Goal: Book appointment/travel/reservation

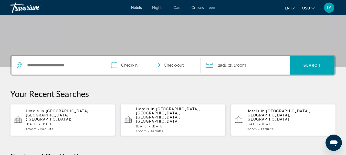
scroll to position [90, 0]
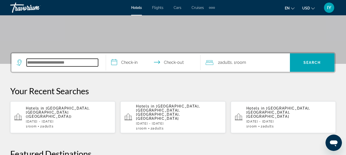
click at [29, 61] on input "Search hotel destination" at bounding box center [62, 63] width 71 height 8
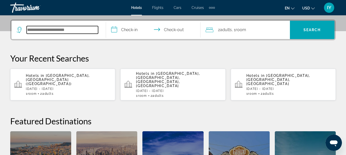
scroll to position [125, 0]
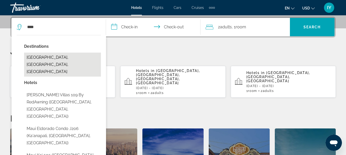
click at [40, 58] on button "[GEOGRAPHIC_DATA], [GEOGRAPHIC_DATA], [GEOGRAPHIC_DATA]" at bounding box center [62, 65] width 77 height 24
type input "**********"
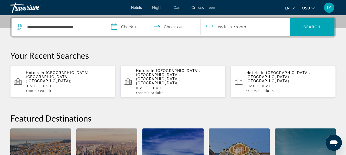
click at [113, 28] on input "**********" at bounding box center [154, 28] width 96 height 20
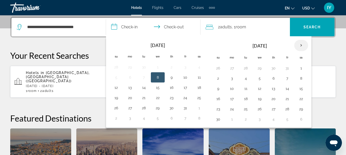
click at [302, 45] on th "Next month" at bounding box center [301, 45] width 14 height 11
click at [288, 100] on button "26" at bounding box center [287, 98] width 8 height 7
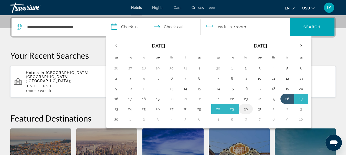
click at [246, 110] on button "30" at bounding box center [245, 109] width 8 height 7
type input "**********"
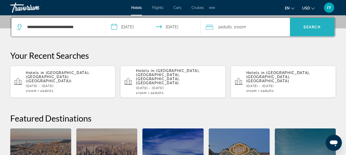
click at [308, 26] on span "Search" at bounding box center [311, 27] width 17 height 4
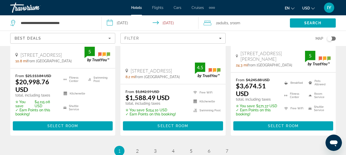
scroll to position [757, 0]
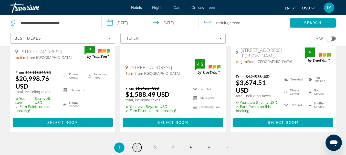
click at [136, 145] on span "2" at bounding box center [137, 148] width 3 height 6
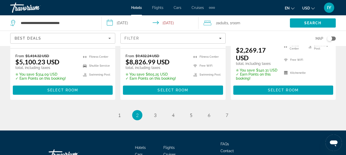
scroll to position [803, 0]
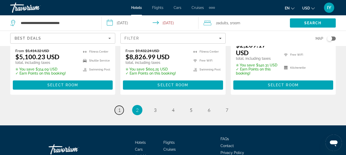
click at [121, 106] on link "page 1" at bounding box center [119, 110] width 9 height 9
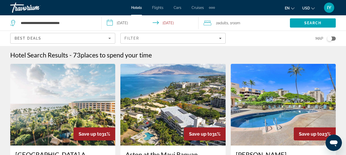
scroll to position [46, 0]
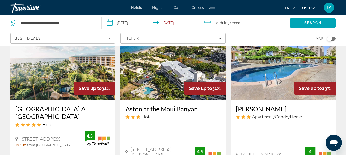
click at [108, 22] on input "**********" at bounding box center [151, 23] width 98 height 17
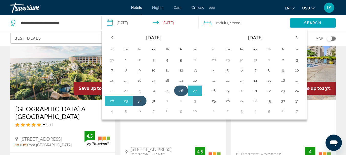
click at [178, 90] on button "26" at bounding box center [181, 90] width 8 height 7
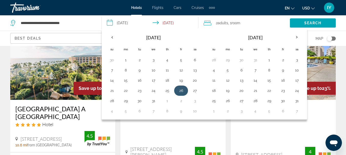
click at [178, 90] on button "26" at bounding box center [181, 90] width 8 height 7
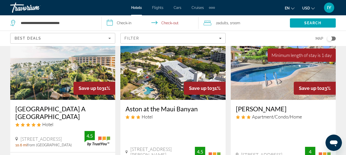
click at [109, 22] on input "**********" at bounding box center [151, 23] width 98 height 17
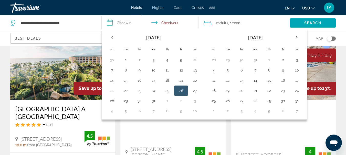
click at [181, 91] on button "26" at bounding box center [181, 90] width 8 height 7
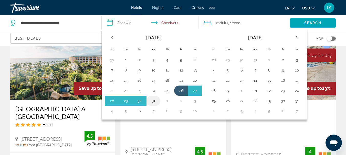
click at [152, 101] on button "31" at bounding box center [153, 100] width 8 height 7
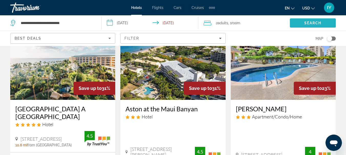
click at [310, 20] on span "Search" at bounding box center [313, 23] width 46 height 12
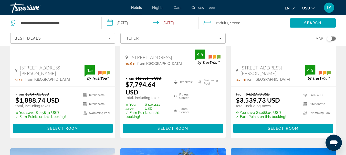
scroll to position [129, 0]
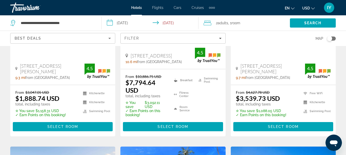
click at [110, 23] on input "**********" at bounding box center [151, 23] width 98 height 17
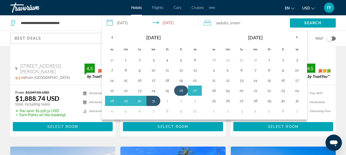
click at [180, 91] on button "26" at bounding box center [181, 90] width 8 height 7
click at [139, 102] on button "30" at bounding box center [139, 100] width 8 height 7
type input "**********"
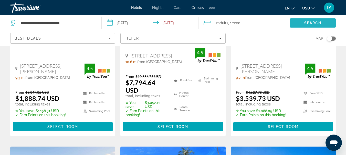
click at [309, 22] on span "Search" at bounding box center [312, 23] width 17 height 4
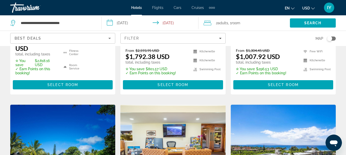
scroll to position [127, 0]
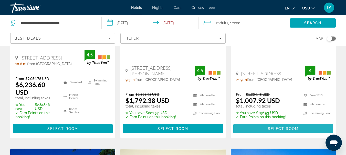
click at [281, 128] on span "Select Room" at bounding box center [283, 129] width 31 height 4
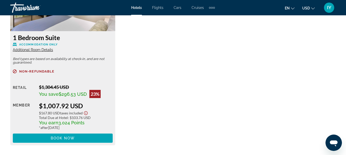
scroll to position [844, 0]
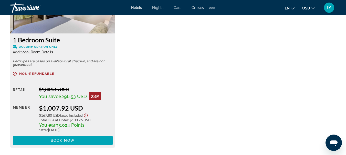
click at [87, 114] on icon "Show Taxes and Fees disclaimer" at bounding box center [86, 115] width 6 height 5
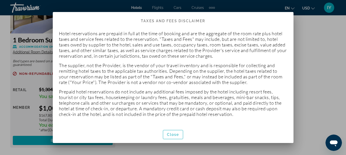
scroll to position [0, 0]
click at [173, 134] on span "Close" at bounding box center [173, 135] width 12 height 4
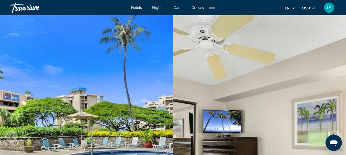
scroll to position [844, 0]
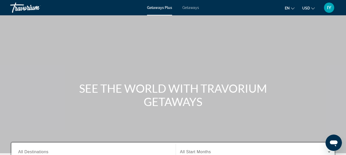
click at [191, 8] on span "Getaways" at bounding box center [190, 8] width 17 height 4
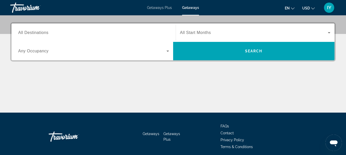
scroll to position [120, 0]
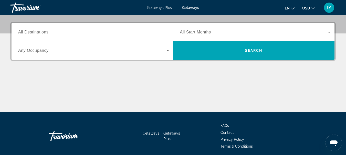
click at [19, 32] on span "All Destinations" at bounding box center [33, 32] width 30 height 4
click at [19, 32] on input "Destination All Destinations" at bounding box center [93, 32] width 151 height 6
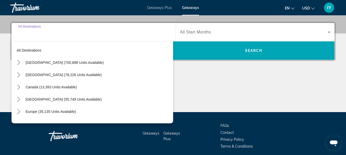
scroll to position [125, 0]
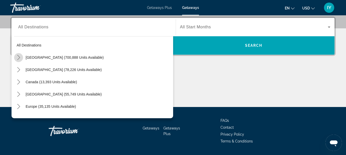
click at [18, 55] on icon "Toggle United States (700,888 units available) submenu" at bounding box center [18, 57] width 5 height 5
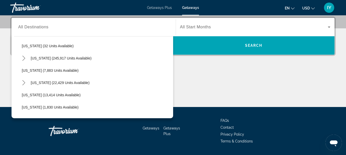
scroll to position [88, 0]
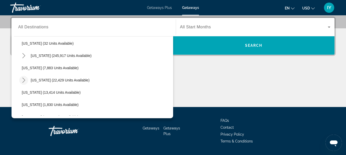
click at [23, 80] on icon "Toggle Hawaii (22,429 units available) submenu" at bounding box center [23, 80] width 5 height 5
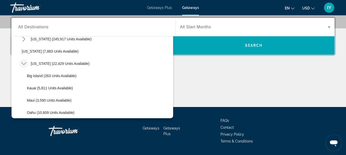
scroll to position [118, 0]
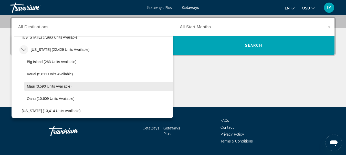
click at [38, 83] on span "Select destination: Maui (3,590 units available)" at bounding box center [98, 86] width 149 height 12
type input "**********"
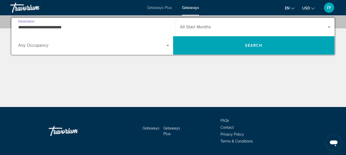
click at [327, 26] on icon "Search widget" at bounding box center [329, 27] width 6 height 6
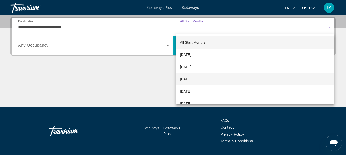
click at [191, 80] on span "[DATE]" at bounding box center [185, 79] width 11 height 6
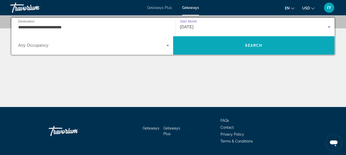
click at [256, 46] on span "Search" at bounding box center [253, 45] width 17 height 4
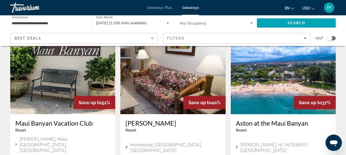
scroll to position [251, 0]
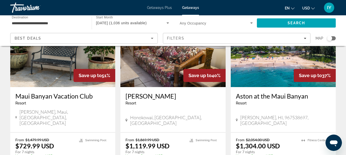
click at [258, 92] on h3 "Aston at the Maui Banyan" at bounding box center [283, 96] width 95 height 8
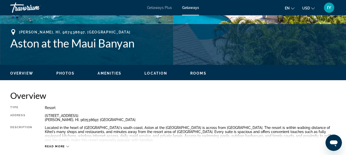
scroll to position [196, 0]
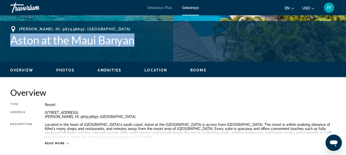
drag, startPoint x: 12, startPoint y: 40, endPoint x: 140, endPoint y: 42, distance: 128.7
click at [140, 42] on h1 "Aston at the Maui Banyan" at bounding box center [172, 40] width 325 height 13
copy h1 "Aston at the Maui Banyan"
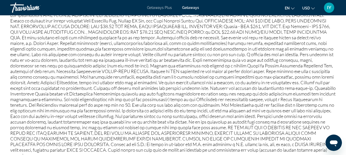
scroll to position [516, 0]
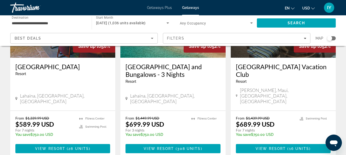
scroll to position [89, 0]
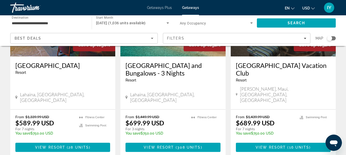
click at [160, 74] on h3 "[GEOGRAPHIC_DATA] and Bungalows - 3 Nights" at bounding box center [172, 69] width 95 height 15
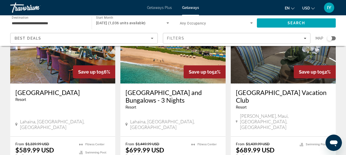
scroll to position [77, 0]
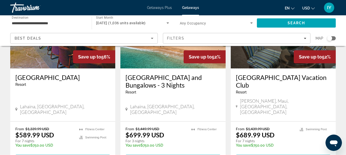
click at [27, 77] on h3 "[GEOGRAPHIC_DATA]" at bounding box center [62, 78] width 95 height 8
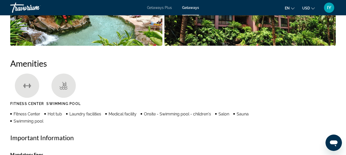
scroll to position [444, 0]
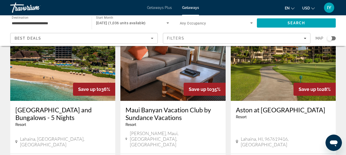
scroll to position [424, 0]
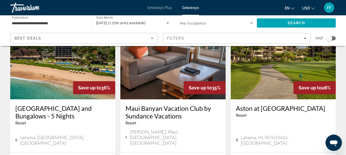
click at [63, 105] on h3 "[GEOGRAPHIC_DATA] and Bungalows - 5 Nights" at bounding box center [62, 112] width 95 height 15
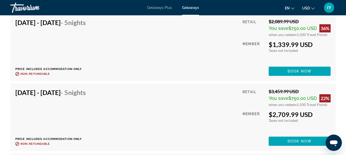
scroll to position [2227, 0]
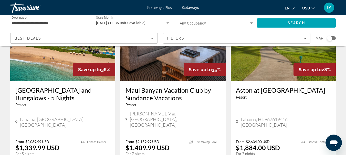
scroll to position [446, 0]
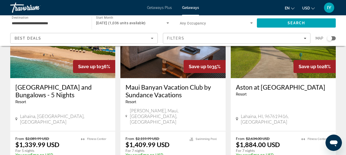
click at [271, 83] on h3 "Aston at [GEOGRAPHIC_DATA]" at bounding box center [283, 87] width 95 height 8
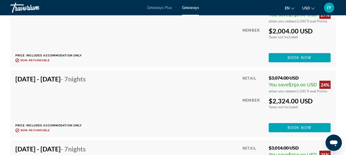
scroll to position [1566, 0]
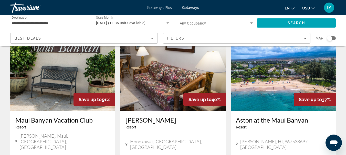
scroll to position [229, 0]
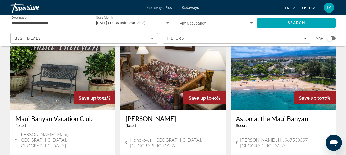
click at [58, 115] on h3 "Maui Banyan Vacation Club" at bounding box center [62, 119] width 95 height 8
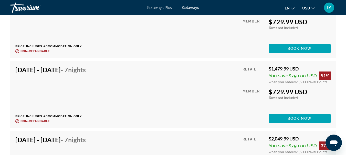
scroll to position [1134, 0]
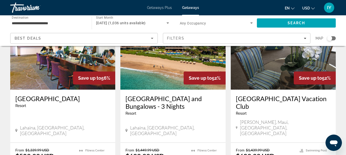
scroll to position [59, 0]
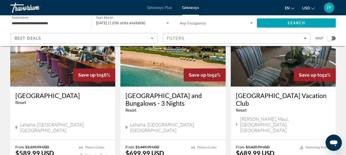
click at [34, 96] on h3 "[GEOGRAPHIC_DATA]" at bounding box center [62, 96] width 95 height 8
